Goal: Task Accomplishment & Management: Manage account settings

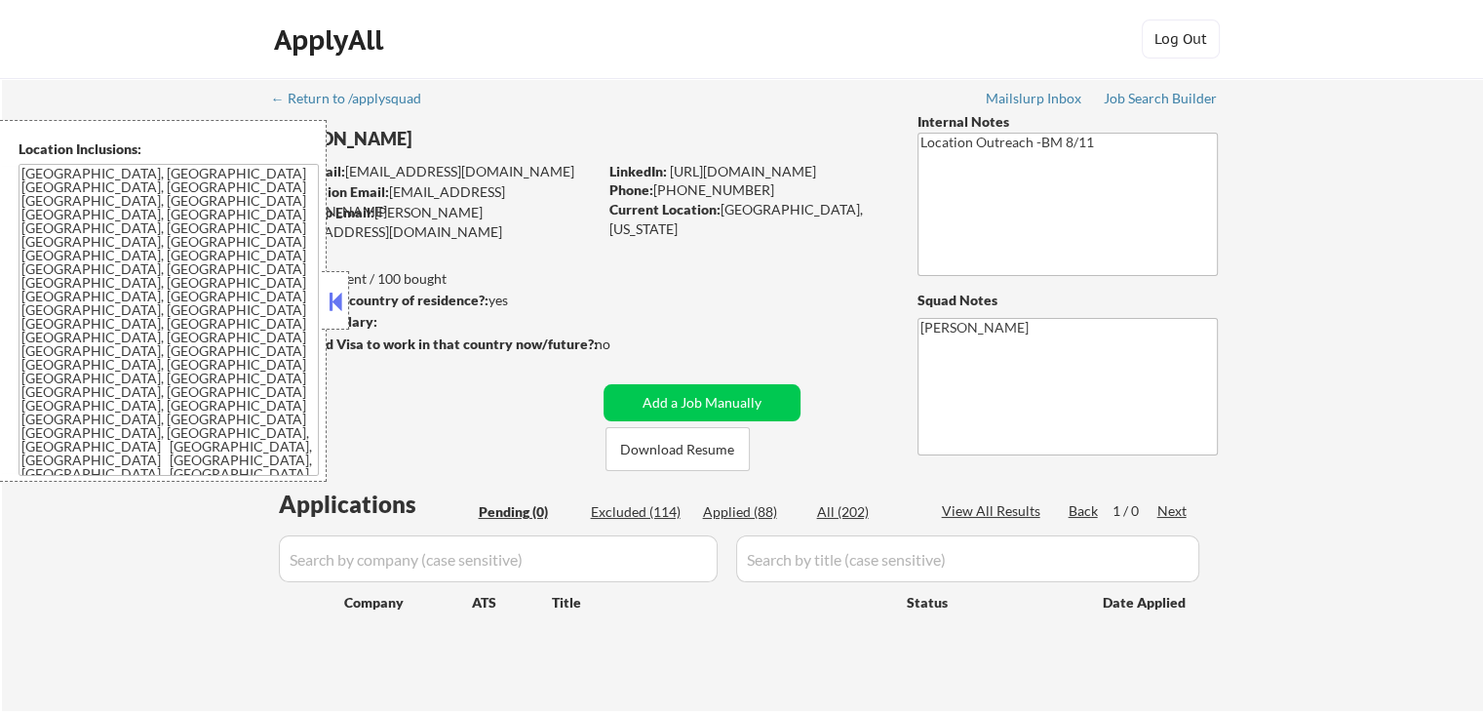
click at [762, 74] on div "ApplyAll Log In Sign Up Log Out" at bounding box center [741, 39] width 1483 height 79
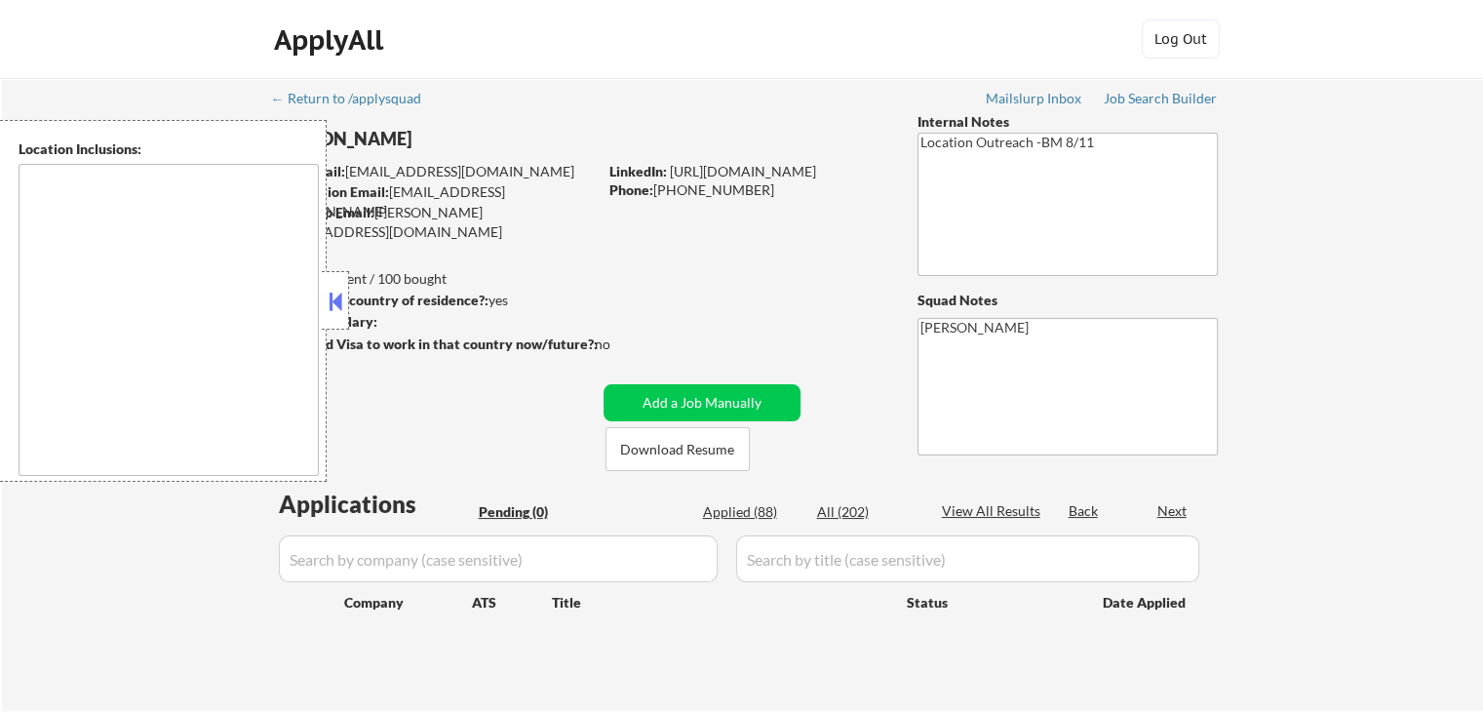
type textarea "[GEOGRAPHIC_DATA], [GEOGRAPHIC_DATA] [GEOGRAPHIC_DATA], [GEOGRAPHIC_DATA] [GEOG…"
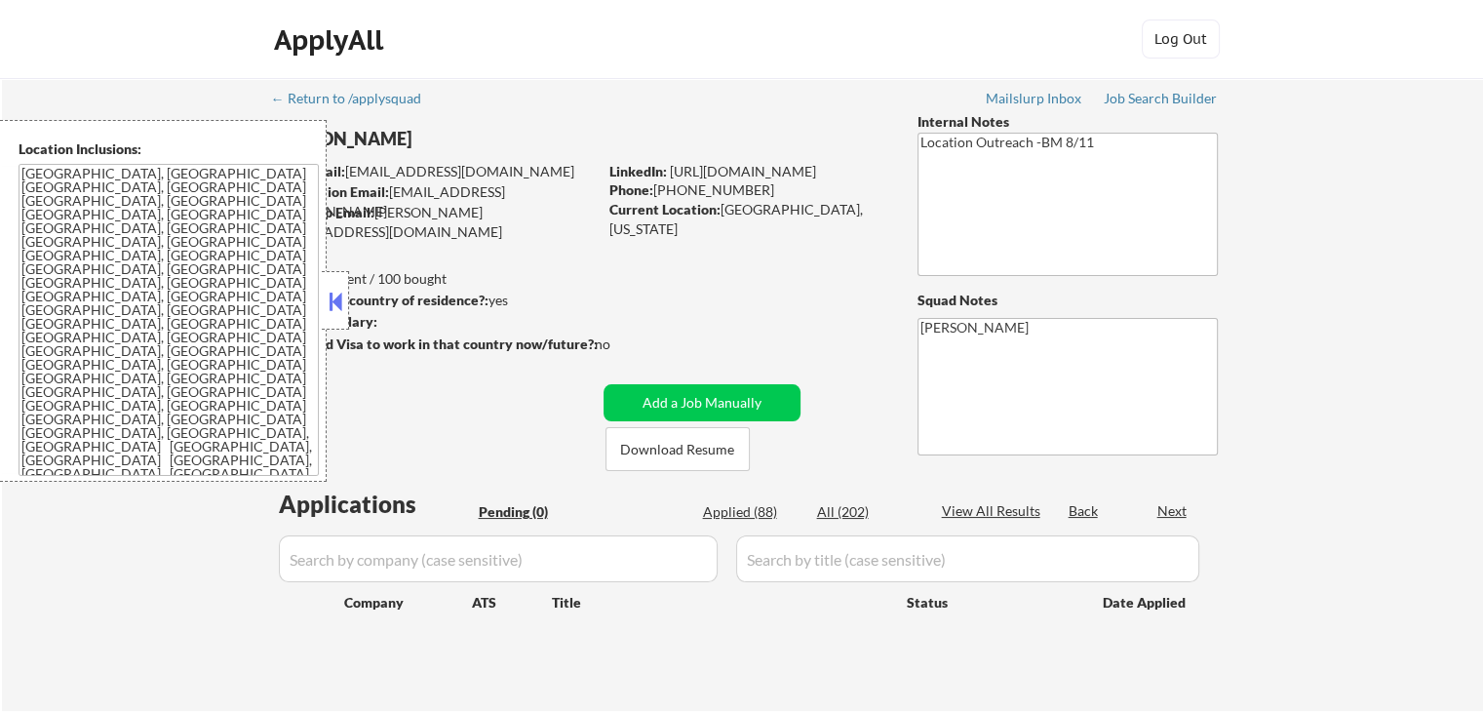
click at [762, 52] on div "ApplyAll Log In Sign Up Log Out" at bounding box center [741, 43] width 975 height 49
click at [763, 53] on div "ApplyAll Log In Sign Up Log Out" at bounding box center [741, 43] width 975 height 49
click at [763, 54] on div "ApplyAll Log In Sign Up Log Out" at bounding box center [741, 43] width 975 height 49
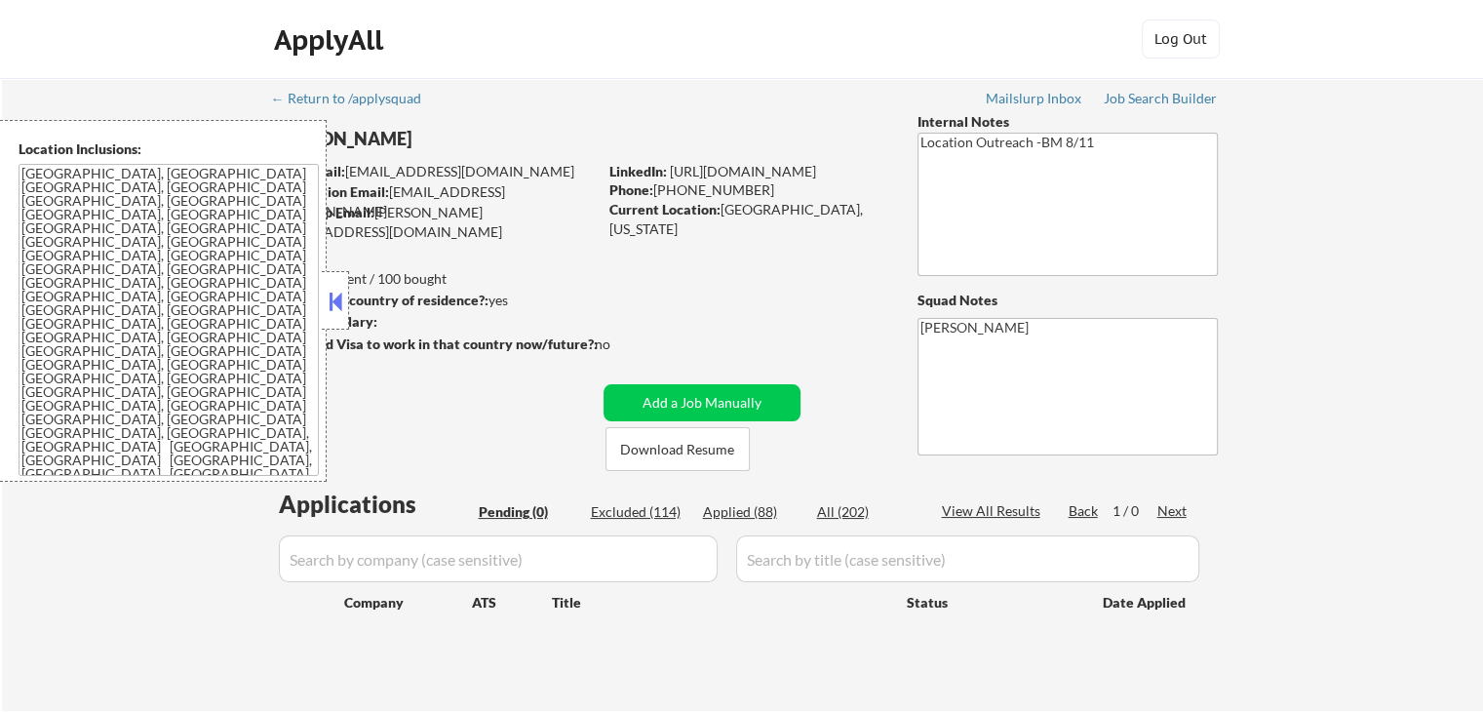
click at [336, 302] on button at bounding box center [335, 301] width 21 height 29
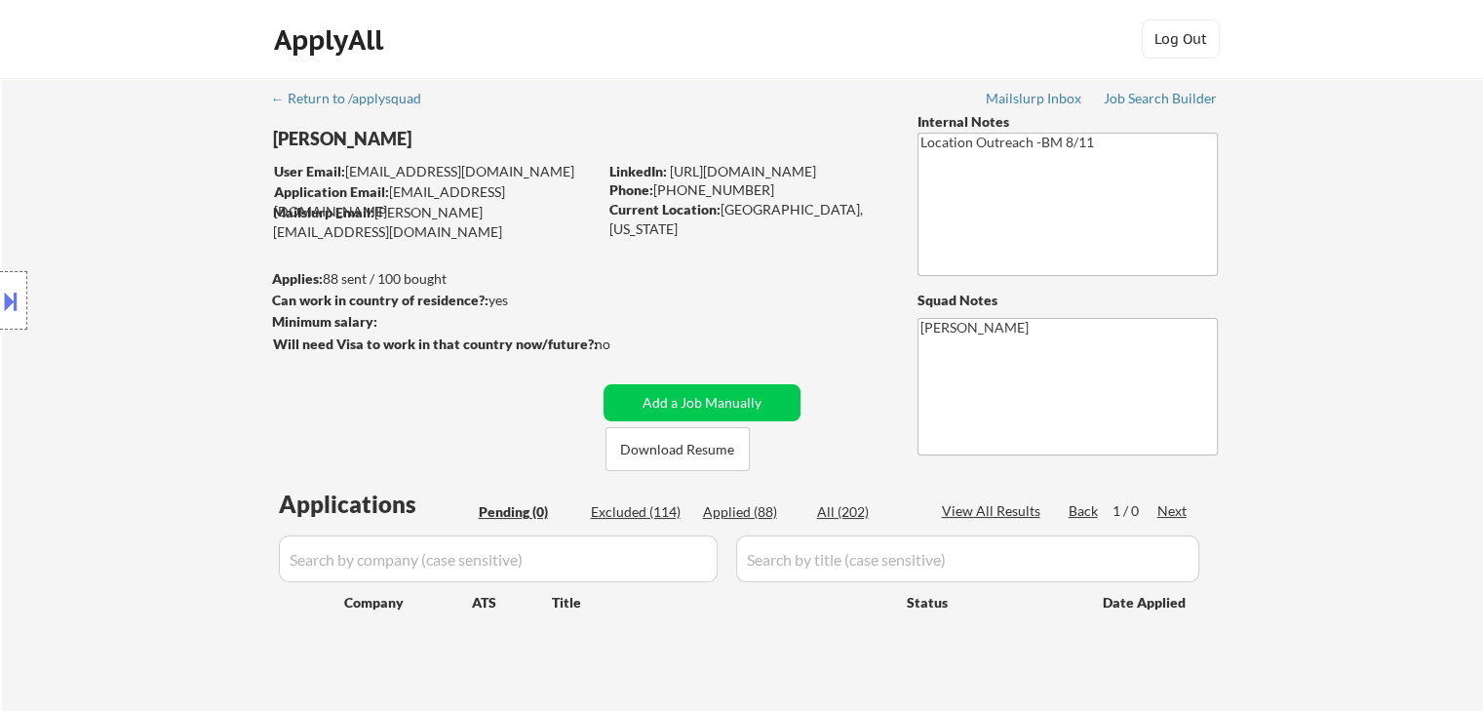
click at [169, 239] on div "Location Inclusions: [GEOGRAPHIC_DATA], [GEOGRAPHIC_DATA] [GEOGRAPHIC_DATA], [G…" at bounding box center [174, 301] width 349 height 362
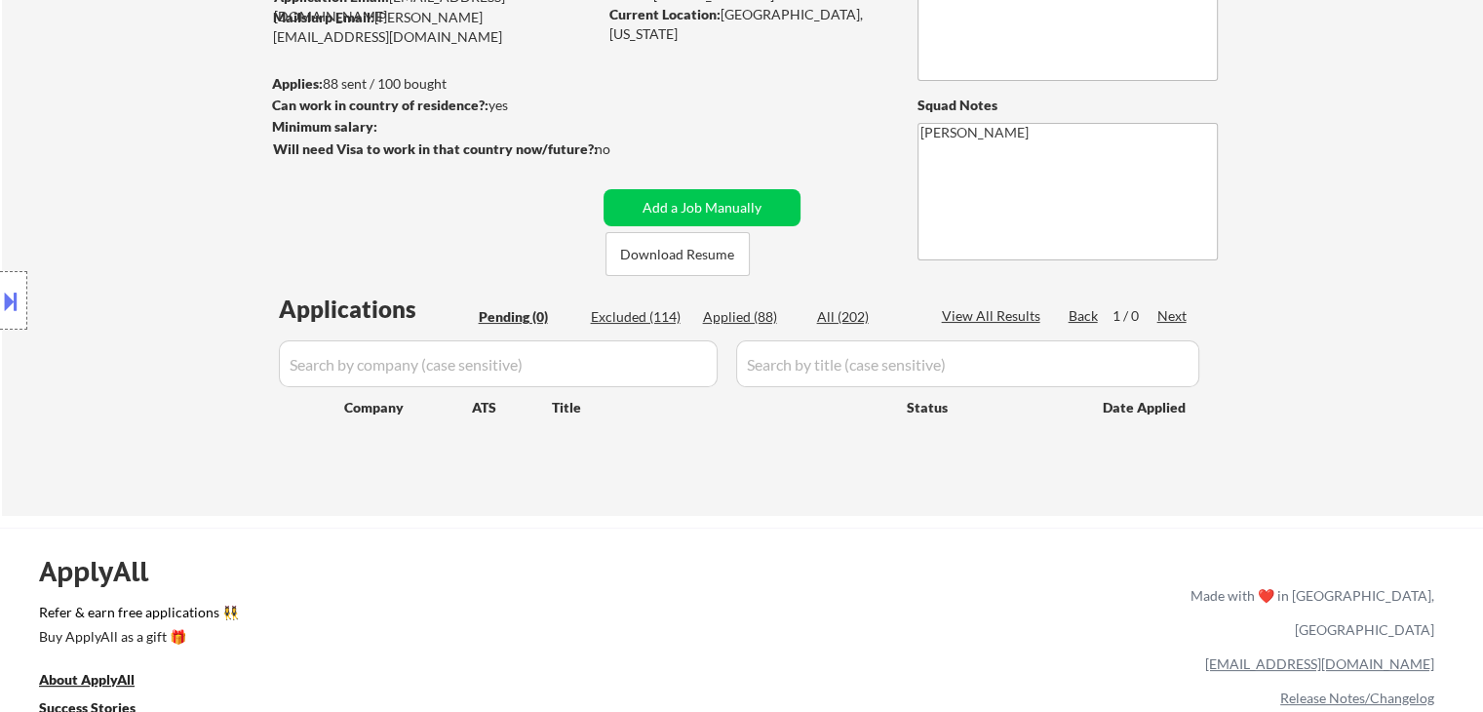
click at [142, 253] on div "Location Inclusions: [GEOGRAPHIC_DATA], [GEOGRAPHIC_DATA] [GEOGRAPHIC_DATA], [G…" at bounding box center [174, 301] width 349 height 362
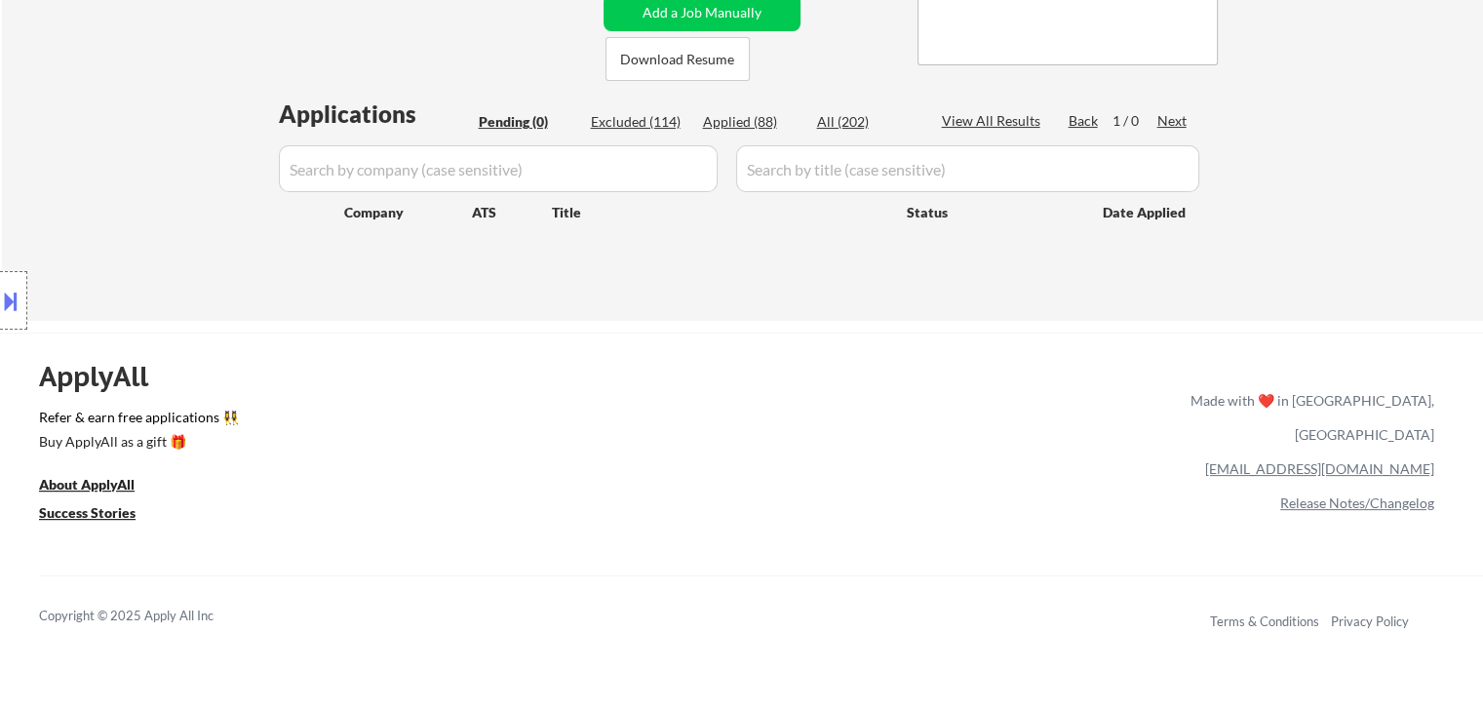
click at [139, 280] on div "Location Inclusions: [GEOGRAPHIC_DATA], [GEOGRAPHIC_DATA] [GEOGRAPHIC_DATA], [G…" at bounding box center [174, 301] width 349 height 362
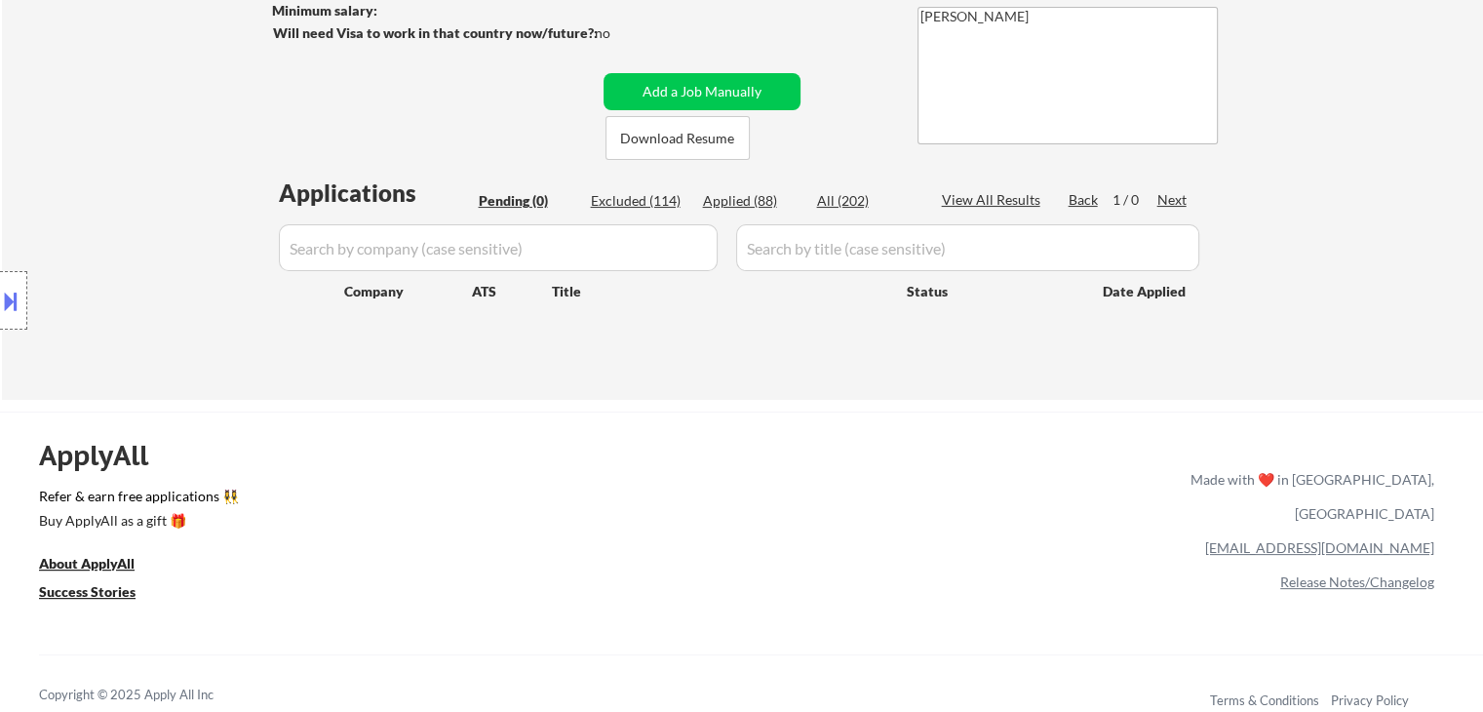
scroll to position [195, 0]
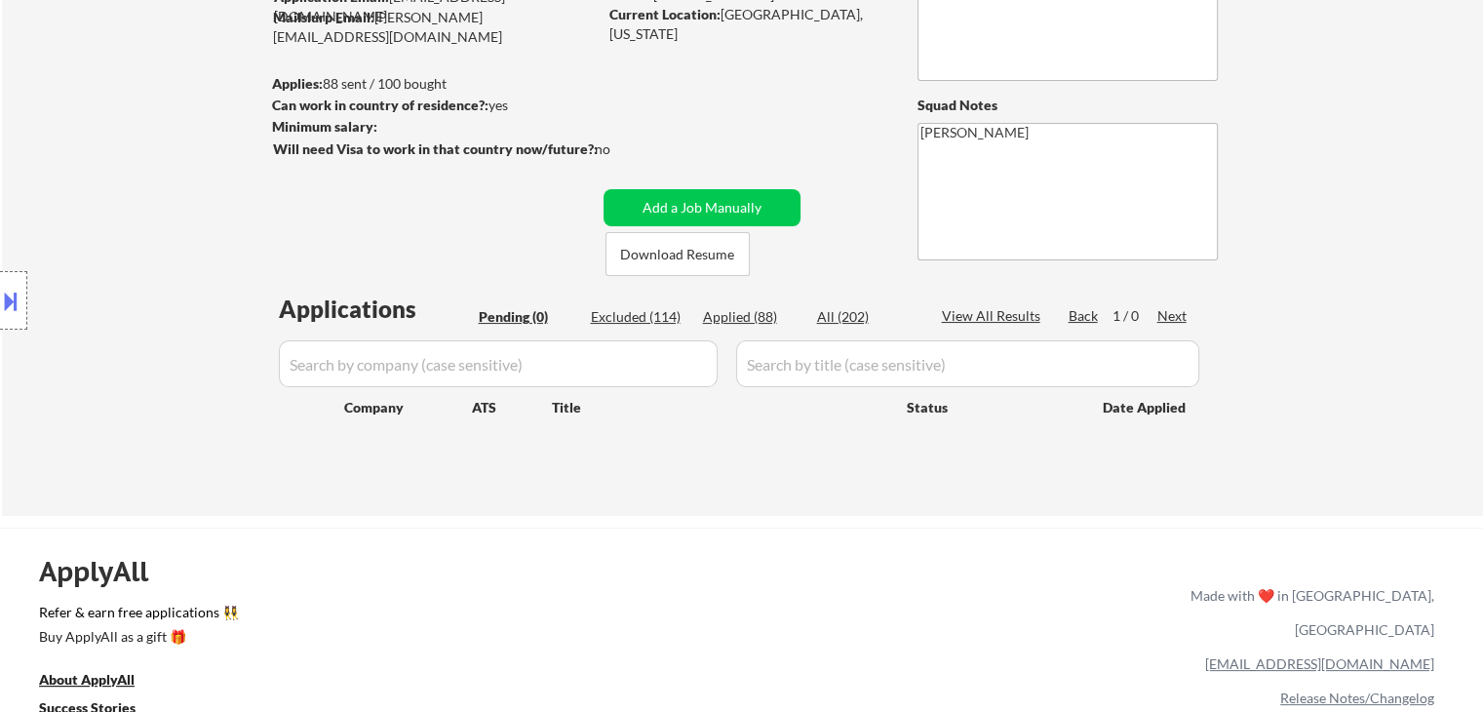
click at [152, 252] on div "Location Inclusions: [GEOGRAPHIC_DATA], [GEOGRAPHIC_DATA] [GEOGRAPHIC_DATA], [G…" at bounding box center [174, 301] width 349 height 362
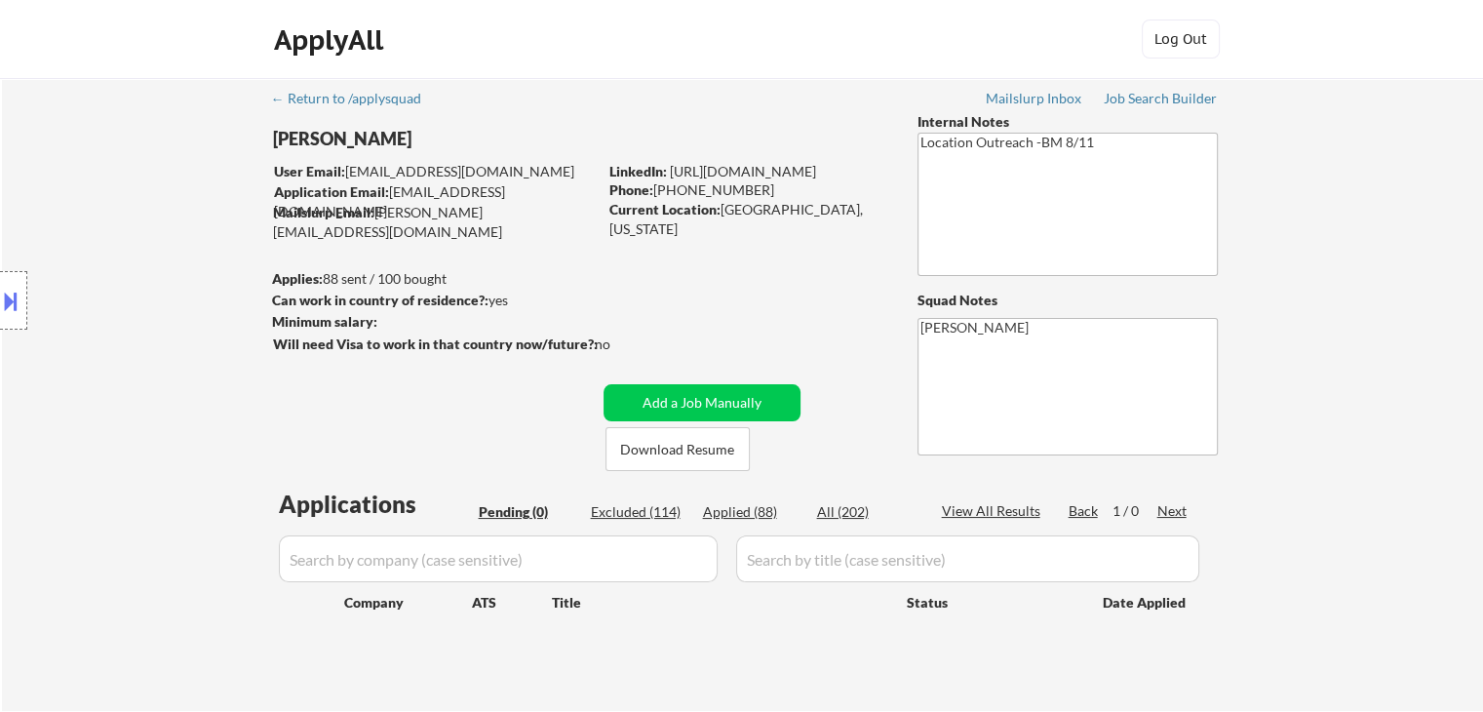
click at [152, 252] on div "Location Inclusions: [GEOGRAPHIC_DATA], [GEOGRAPHIC_DATA] [GEOGRAPHIC_DATA], [G…" at bounding box center [174, 301] width 349 height 362
click at [164, 171] on div "Location Inclusions: [GEOGRAPHIC_DATA], [GEOGRAPHIC_DATA] [GEOGRAPHIC_DATA], [G…" at bounding box center [174, 301] width 349 height 362
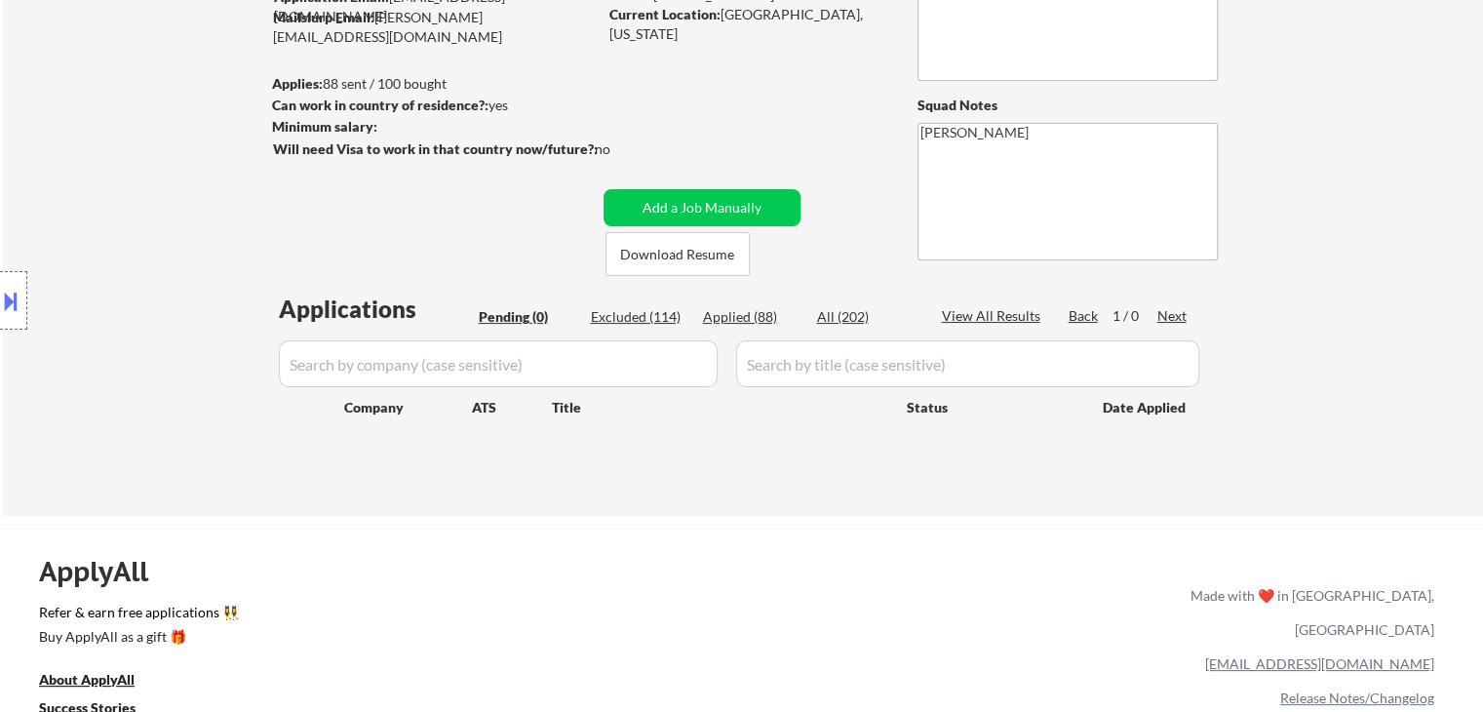
click at [158, 196] on div "Location Inclusions: [GEOGRAPHIC_DATA], [GEOGRAPHIC_DATA] [GEOGRAPHIC_DATA], [G…" at bounding box center [174, 301] width 349 height 362
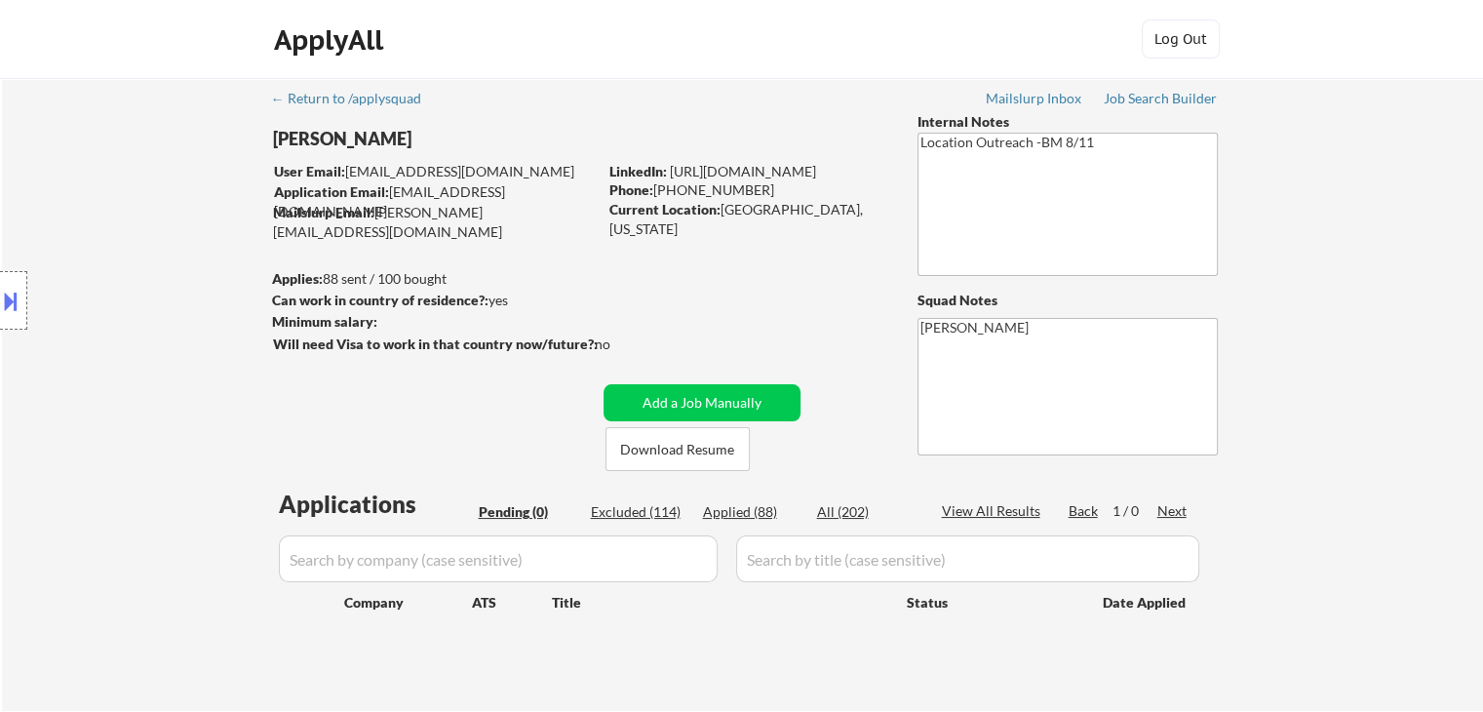
click at [158, 197] on div "Location Inclusions: [GEOGRAPHIC_DATA], [GEOGRAPHIC_DATA] [GEOGRAPHIC_DATA], [G…" at bounding box center [174, 301] width 349 height 362
click at [160, 200] on div "Location Inclusions: [GEOGRAPHIC_DATA], [GEOGRAPHIC_DATA] [GEOGRAPHIC_DATA], [G…" at bounding box center [174, 301] width 349 height 362
click at [161, 201] on div "Location Inclusions: [GEOGRAPHIC_DATA], [GEOGRAPHIC_DATA] [GEOGRAPHIC_DATA], [G…" at bounding box center [174, 301] width 349 height 362
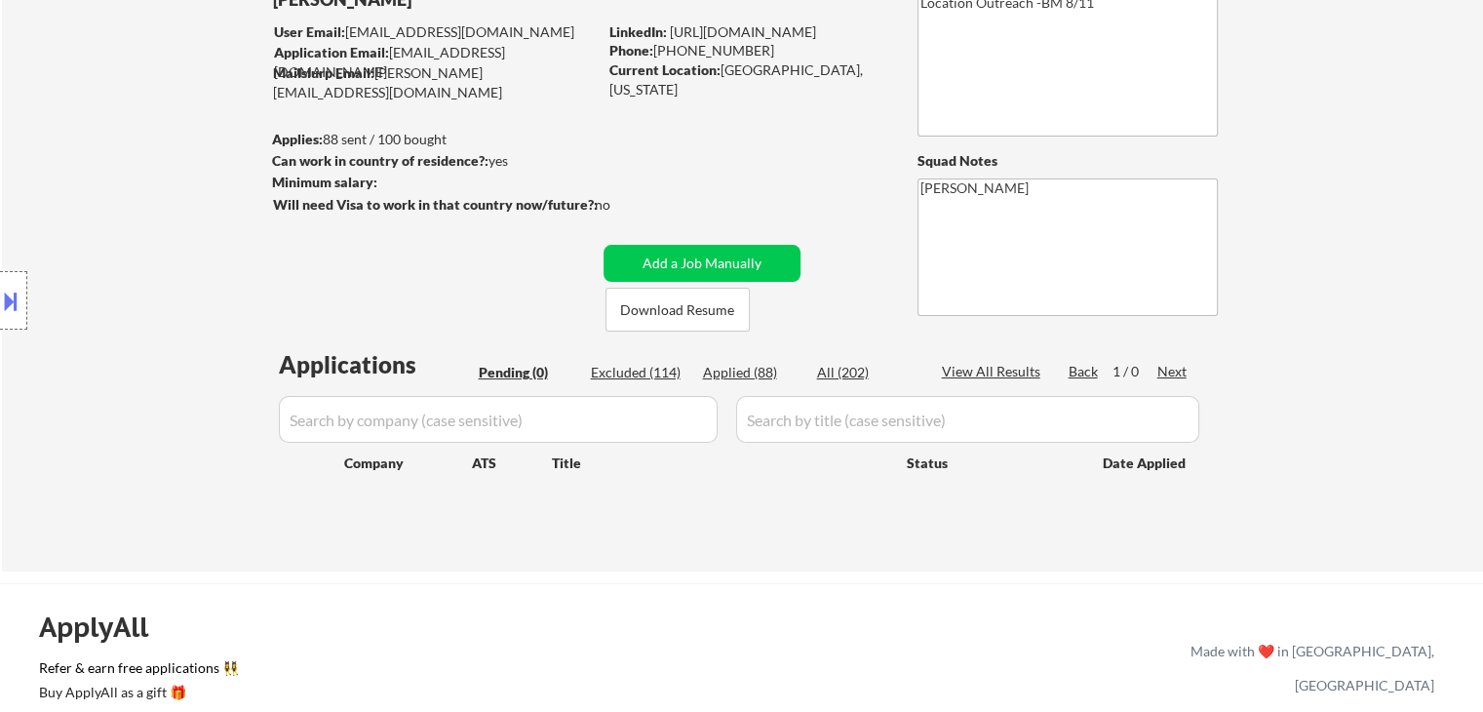
scroll to position [195, 0]
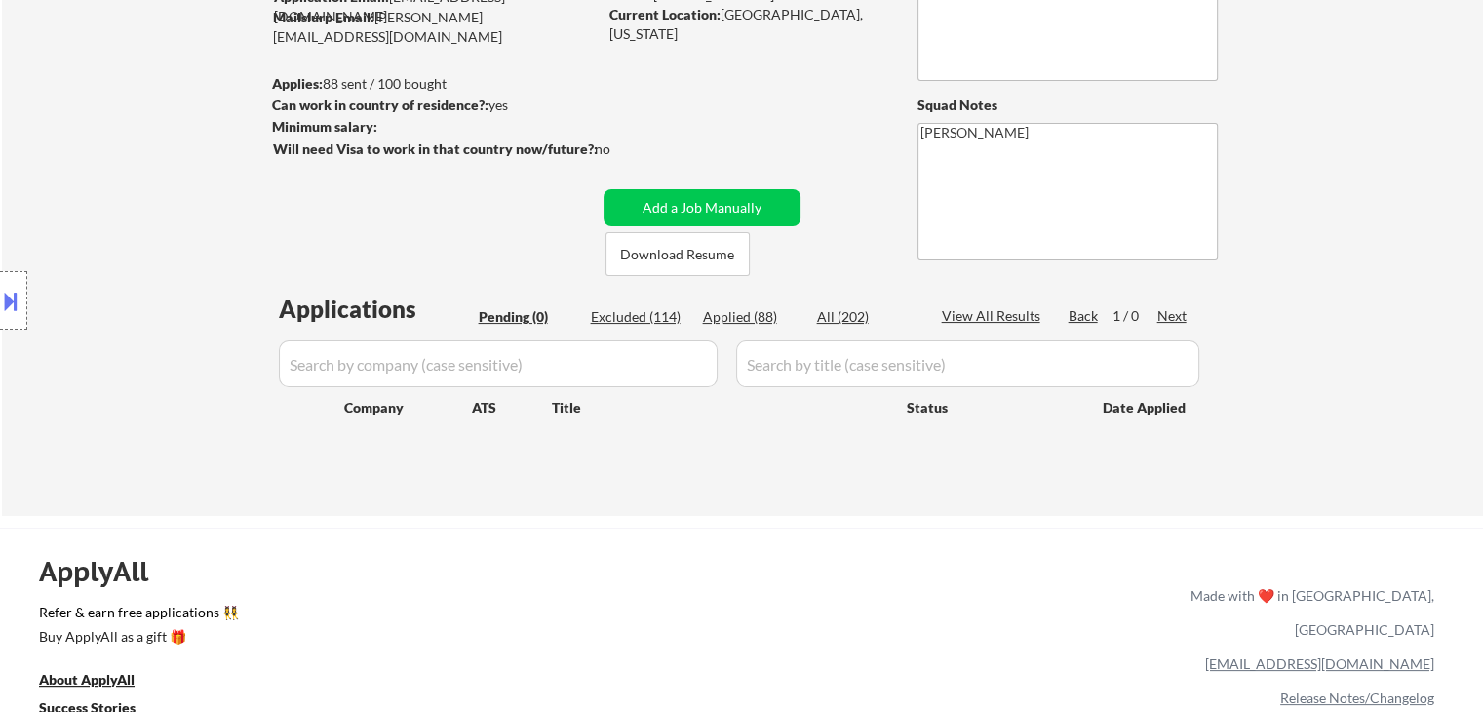
click at [172, 173] on div "Location Inclusions: [GEOGRAPHIC_DATA], [GEOGRAPHIC_DATA] [GEOGRAPHIC_DATA], [G…" at bounding box center [174, 301] width 349 height 362
click at [149, 169] on div "Location Inclusions: [GEOGRAPHIC_DATA], [GEOGRAPHIC_DATA] [GEOGRAPHIC_DATA], [G…" at bounding box center [174, 301] width 349 height 362
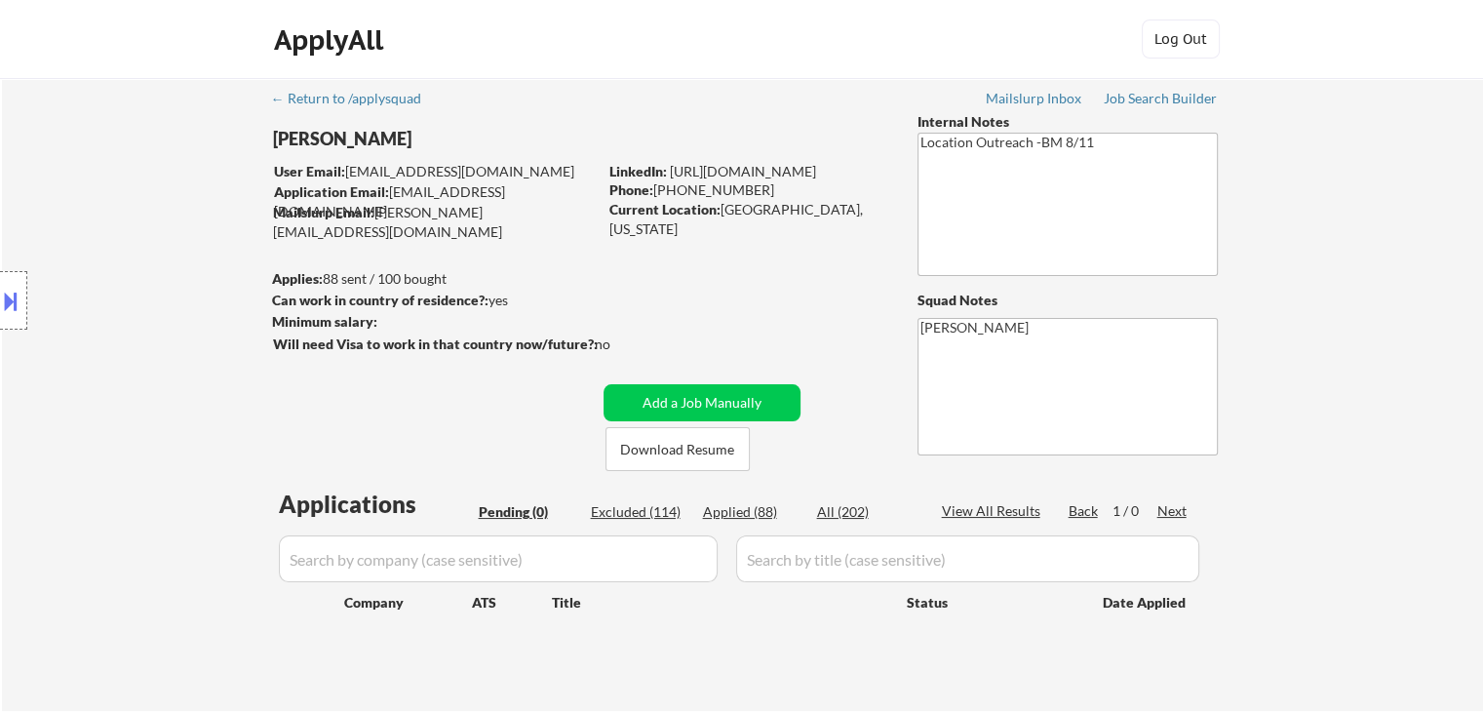
click at [148, 172] on div "Location Inclusions: [GEOGRAPHIC_DATA], [GEOGRAPHIC_DATA] [GEOGRAPHIC_DATA], [G…" at bounding box center [174, 301] width 349 height 362
click at [149, 175] on div "Location Inclusions: [GEOGRAPHIC_DATA], [GEOGRAPHIC_DATA] [GEOGRAPHIC_DATA], [G…" at bounding box center [174, 301] width 349 height 362
click at [160, 176] on div "Location Inclusions: [GEOGRAPHIC_DATA], [GEOGRAPHIC_DATA] [GEOGRAPHIC_DATA], [G…" at bounding box center [174, 301] width 349 height 362
click at [191, 410] on div "Location Inclusions: [GEOGRAPHIC_DATA], [GEOGRAPHIC_DATA] [GEOGRAPHIC_DATA], [G…" at bounding box center [174, 301] width 349 height 362
click at [153, 391] on div "Location Inclusions: [GEOGRAPHIC_DATA], [GEOGRAPHIC_DATA] [GEOGRAPHIC_DATA], [G…" at bounding box center [174, 301] width 349 height 362
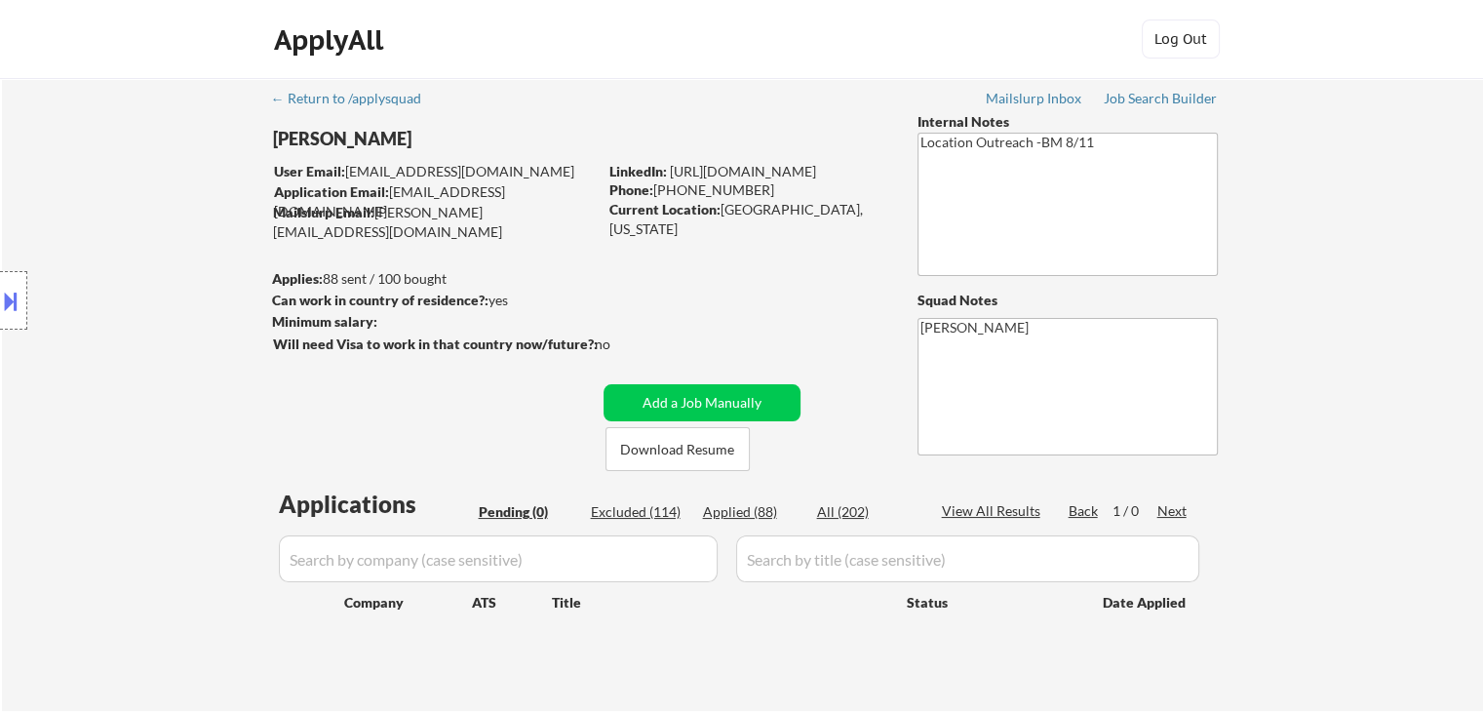
click at [90, 122] on div "Location Inclusions: [GEOGRAPHIC_DATA], [GEOGRAPHIC_DATA] [GEOGRAPHIC_DATA], [G…" at bounding box center [174, 301] width 349 height 362
